Goal: Task Accomplishment & Management: Complete application form

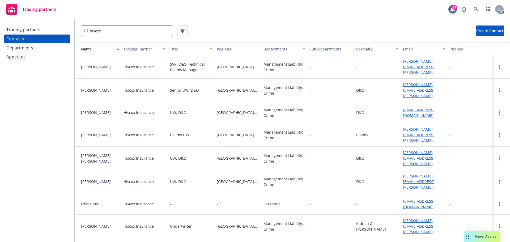
click at [103, 31] on input "hiscox" at bounding box center [127, 30] width 92 height 11
drag, startPoint x: 105, startPoint y: 32, endPoint x: 45, endPoint y: 31, distance: 60.0
click at [46, 32] on div "Trading partners Contacts Departments Appetites hiscox Create Contact Name Trad…" at bounding box center [255, 130] width 510 height 223
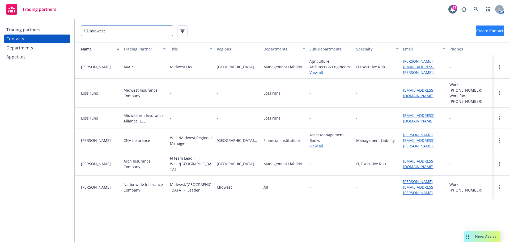
type input "midwest"
click at [476, 31] on span "Create Contact" at bounding box center [489, 30] width 27 height 5
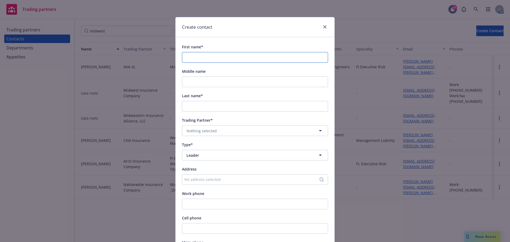
click at [185, 57] on input "First name*" at bounding box center [255, 57] width 146 height 11
type input "[PERSON_NAME]"
type input "B"
type input "[PERSON_NAME]"
click at [249, 129] on button "Nothing selected" at bounding box center [255, 130] width 146 height 11
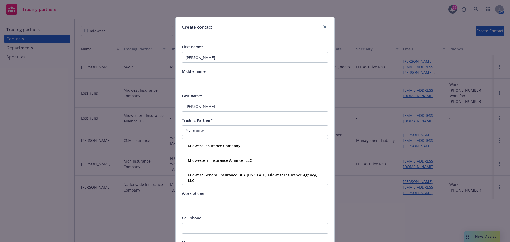
type input "midwe"
click at [232, 145] on strong "Midwest Insurance Company" at bounding box center [214, 145] width 53 height 5
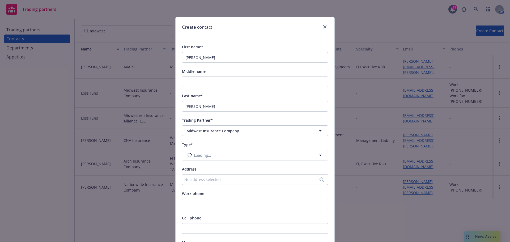
type input "Leader"
click at [205, 156] on span "Leader" at bounding box center [245, 155] width 118 height 6
click at [196, 183] on strong "Department" at bounding box center [199, 184] width 22 height 5
click at [196, 181] on span "Nothing selected" at bounding box center [201, 180] width 30 height 6
click at [202, 209] on strong "Workers' Compensation" at bounding box center [210, 209] width 44 height 5
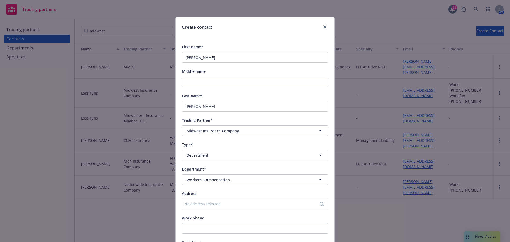
click at [204, 189] on div "First name* [PERSON_NAME] Middle name Last name* [PERSON_NAME] Partner* Midwest…" at bounding box center [255, 237] width 146 height 386
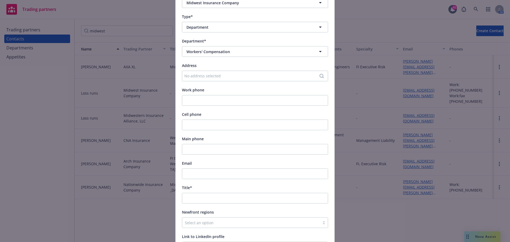
scroll to position [133, 0]
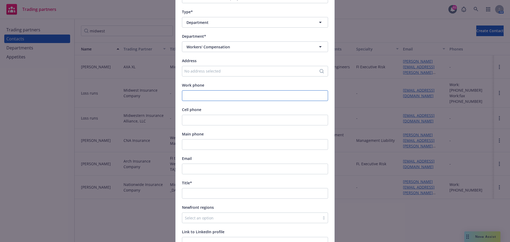
click at [204, 95] on input "Work phone" at bounding box center [255, 95] width 146 height 11
click at [208, 90] on input "Work phone" at bounding box center [255, 95] width 146 height 11
paste input "714.296.6938"
type input "714.296.6938"
click at [206, 170] on input "Email" at bounding box center [255, 169] width 146 height 11
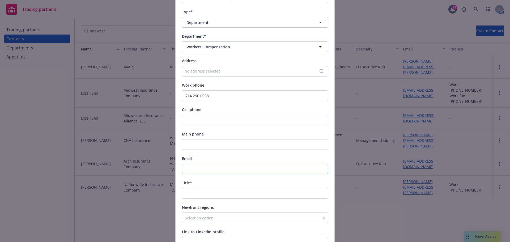
paste input "[EMAIL_ADDRESS][DOMAIN_NAME]"
type input "[EMAIL_ADDRESS][DOMAIN_NAME]"
click at [198, 192] on input "Title*" at bounding box center [255, 193] width 146 height 11
click at [201, 189] on input "Title*" at bounding box center [255, 193] width 146 height 11
paste input "President of [US_STATE] Operations"
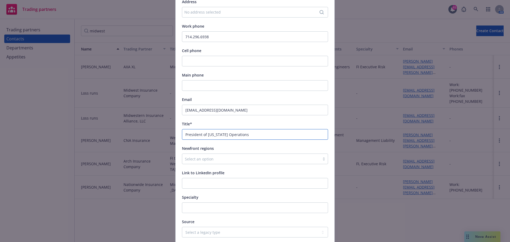
scroll to position [212, 0]
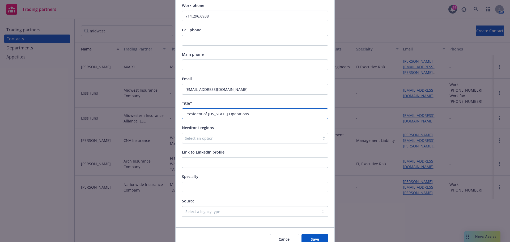
type input "President of [US_STATE] Operations"
click at [204, 141] on div at bounding box center [251, 138] width 132 height 6
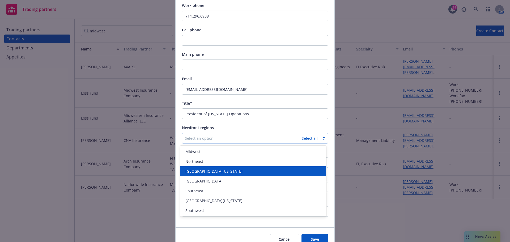
click at [207, 168] on div "[GEOGRAPHIC_DATA][US_STATE]" at bounding box center [253, 171] width 146 height 10
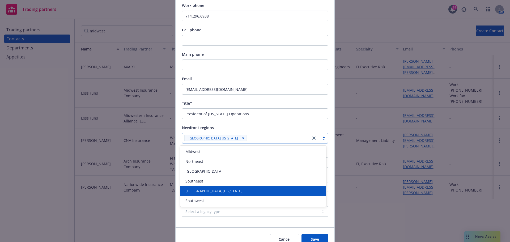
click at [207, 193] on span "[GEOGRAPHIC_DATA][US_STATE]" at bounding box center [213, 191] width 57 height 6
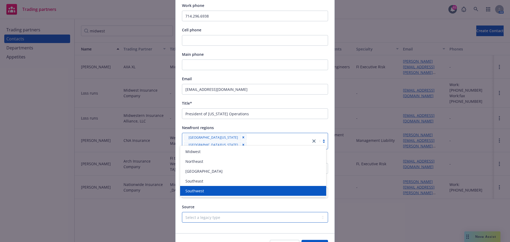
click at [210, 212] on select "Select a legacy type Legacy Newfront Legacy ABD ABD and Newfront" at bounding box center [255, 217] width 146 height 11
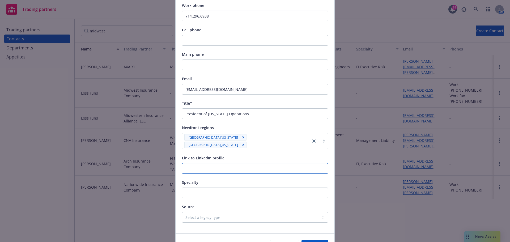
click at [187, 163] on input "Link to LinkedIn profile" at bounding box center [255, 168] width 146 height 11
click at [198, 187] on input "Specialty" at bounding box center [255, 192] width 146 height 11
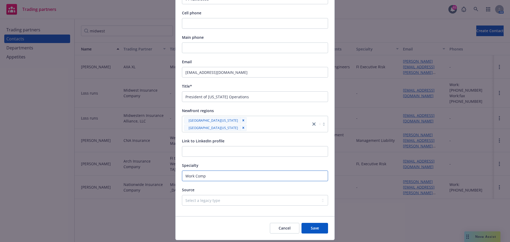
scroll to position [239, 0]
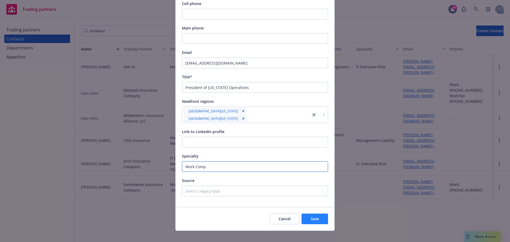
type input "Work Comp"
click at [315, 216] on span "Save" at bounding box center [315, 218] width 8 height 5
